Goal: Task Accomplishment & Management: Use online tool/utility

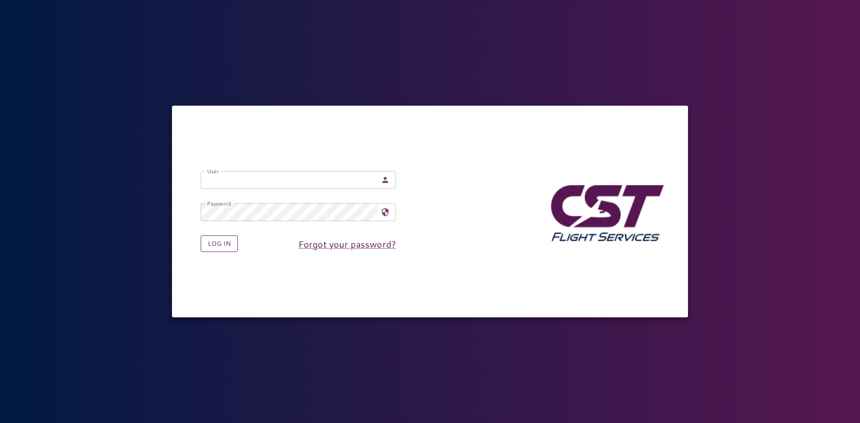
type input "**********"
click at [221, 246] on button "Log in" at bounding box center [219, 244] width 37 height 17
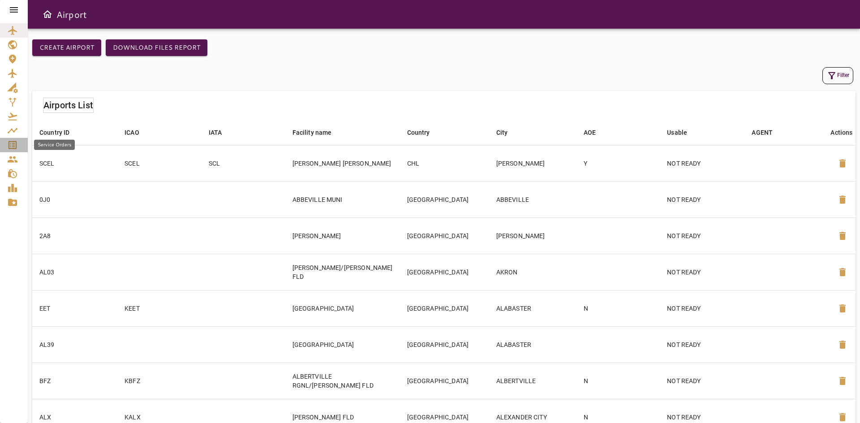
click at [11, 146] on icon "Service Orders" at bounding box center [12, 145] width 11 height 11
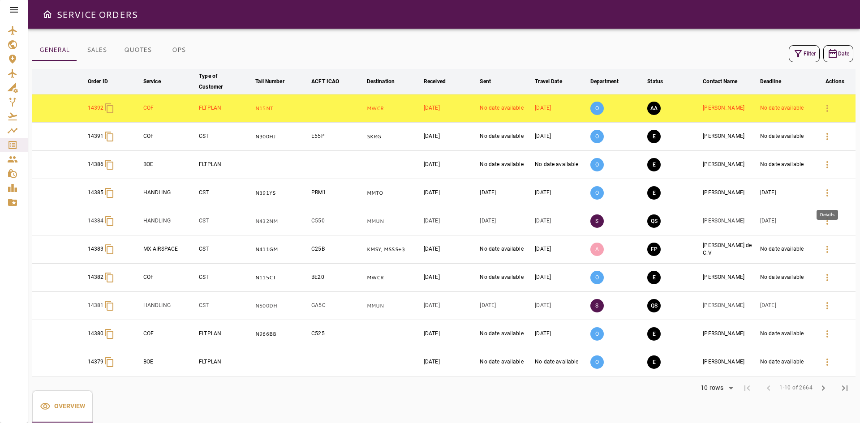
click at [824, 195] on icon "button" at bounding box center [827, 193] width 11 height 11
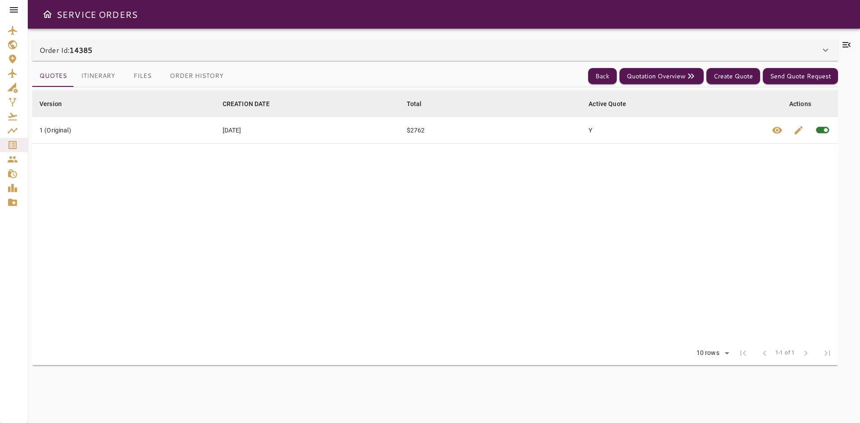
click at [90, 75] on button "Itinerary" at bounding box center [98, 75] width 48 height 21
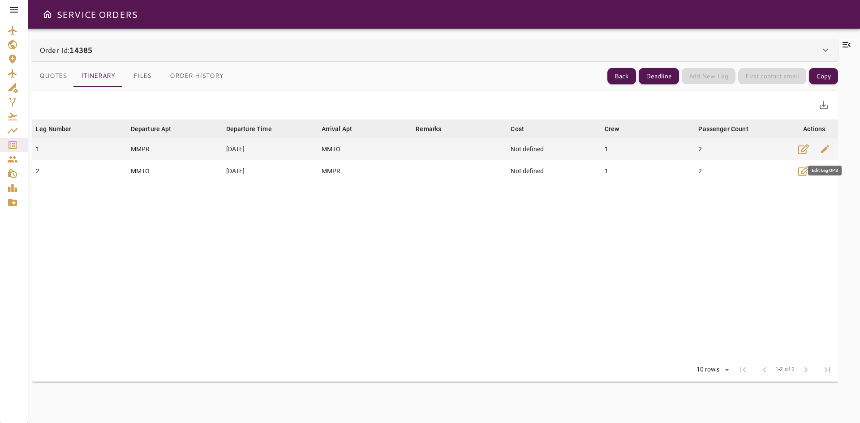
click at [820, 148] on span "edit" at bounding box center [824, 149] width 11 height 11
